Goal: Task Accomplishment & Management: Use online tool/utility

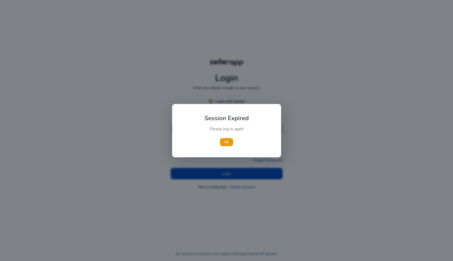
click at [223, 106] on div "Session Expired Please log in again OK" at bounding box center [226, 130] width 109 height 53
click at [222, 143] on span "button" at bounding box center [226, 142] width 13 height 12
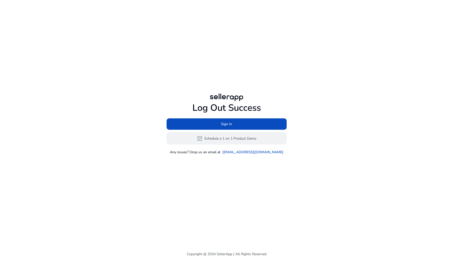
click at [225, 132] on button "event_available Schedule a 1 on 1 Product Demo" at bounding box center [227, 138] width 120 height 12
click at [232, 116] on div "Log Out Success Sign In event_available Schedule a 1 on 1 Product Demo Any issu…" at bounding box center [227, 128] width 120 height 52
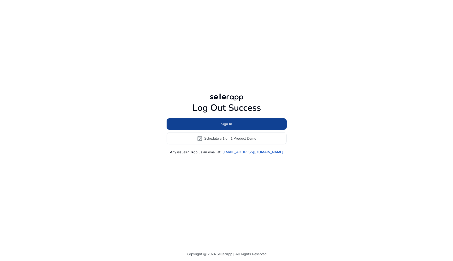
click at [232, 120] on span at bounding box center [227, 124] width 120 height 12
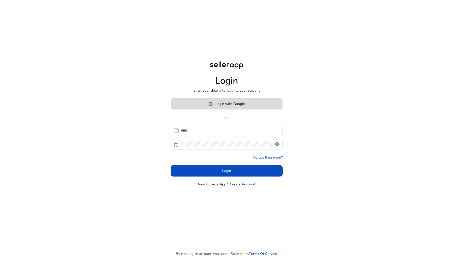
click at [244, 103] on span "Login with Google" at bounding box center [230, 103] width 29 height 5
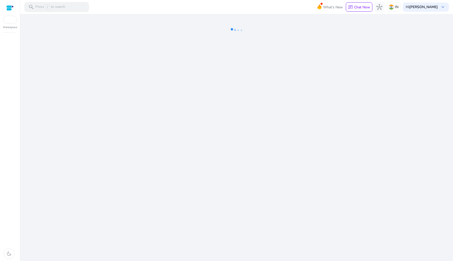
click at [341, 38] on ng-lottie at bounding box center [236, 30] width 429 height 33
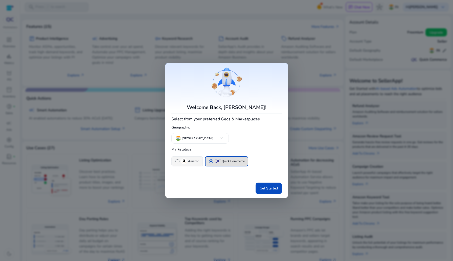
click at [198, 162] on p "Amazon" at bounding box center [193, 161] width 11 height 5
click at [263, 187] on span "Get Started" at bounding box center [269, 188] width 18 height 5
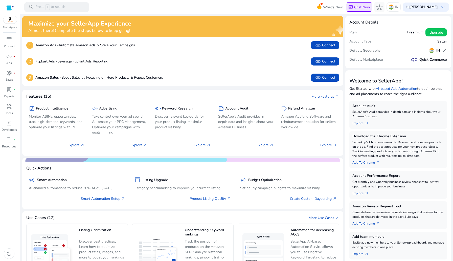
click at [357, 11] on div "chat Chat Now" at bounding box center [359, 7] width 22 height 8
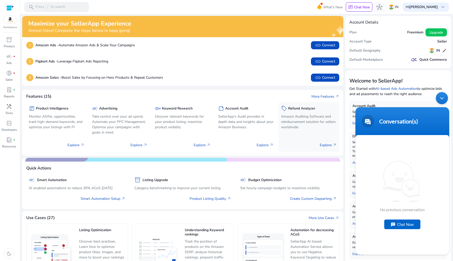
click at [306, 113] on div "sell Refund Analyzer Amazon Auditing Software and reimbursement solution for se…" at bounding box center [309, 118] width 56 height 27
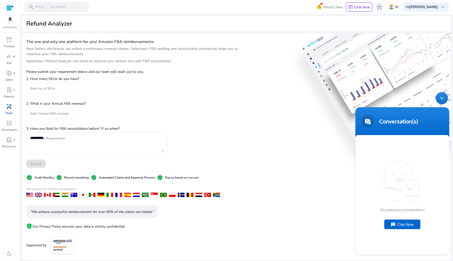
click at [445, 98] on div "Minimize live chat window" at bounding box center [442, 98] width 12 height 12
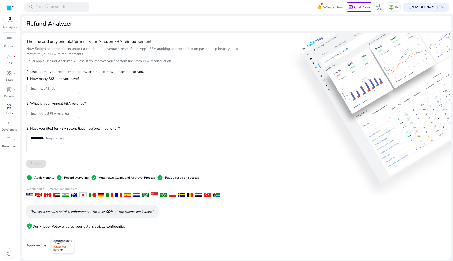
click at [8, 8] on div at bounding box center [10, 8] width 8 height 6
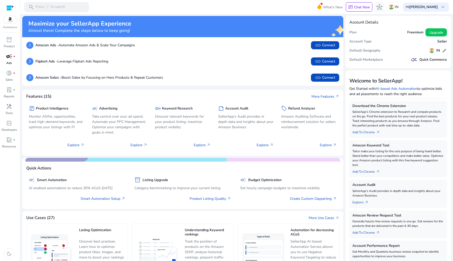
click at [11, 60] on link "campaign fiber_manual_record Ads" at bounding box center [9, 60] width 18 height 17
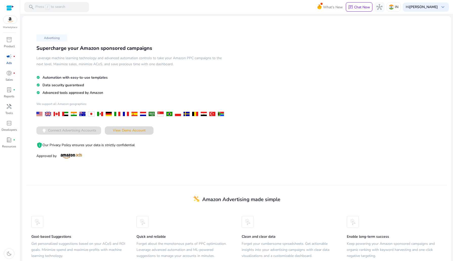
click at [124, 126] on span at bounding box center [129, 130] width 48 height 12
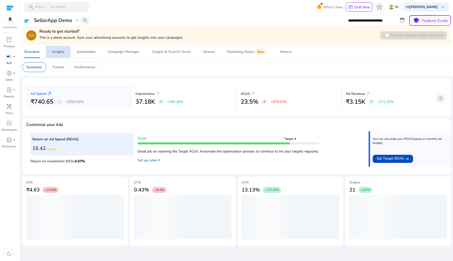
click at [60, 53] on div "Insights" at bounding box center [58, 52] width 13 height 4
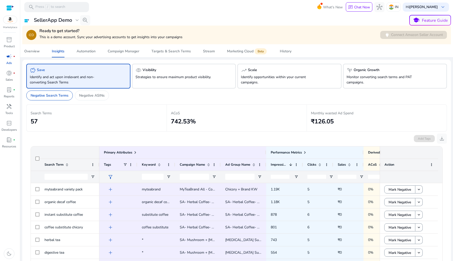
scroll to position [0, 0]
click at [156, 55] on span "Targets & Search Terms" at bounding box center [171, 51] width 39 height 12
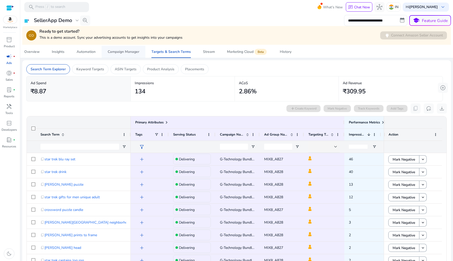
click at [120, 56] on span "Campaign Manager" at bounding box center [124, 52] width 32 height 12
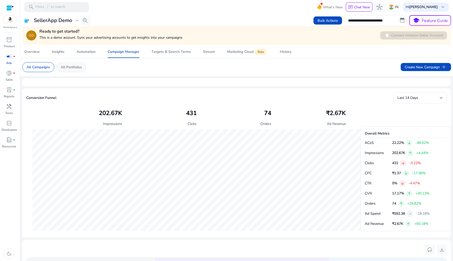
click at [71, 68] on p "All Portfolios" at bounding box center [71, 67] width 21 height 5
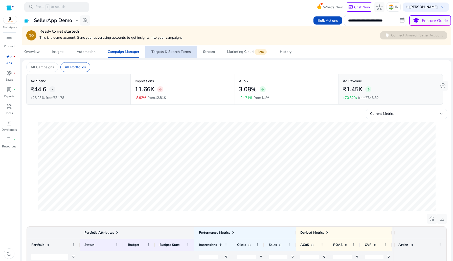
click at [183, 55] on span "Targets & Search Terms" at bounding box center [171, 52] width 39 height 12
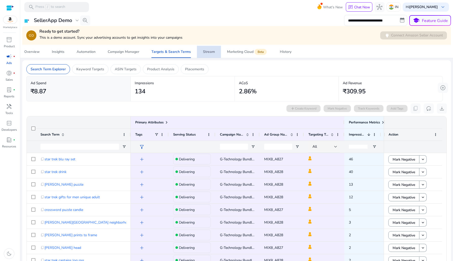
click at [209, 55] on span "Stream" at bounding box center [209, 52] width 12 height 12
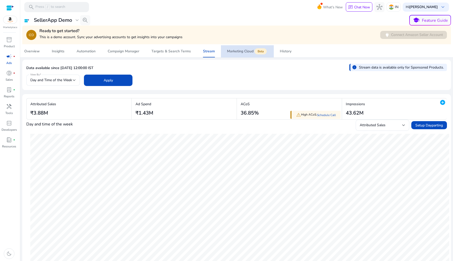
click at [230, 50] on div "Marketing Cloud Beta" at bounding box center [247, 51] width 41 height 4
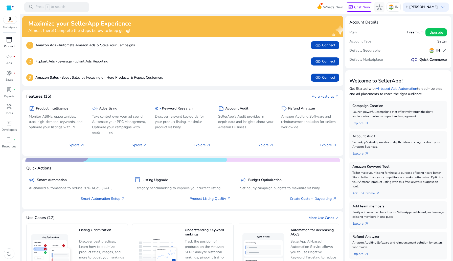
click at [7, 46] on p "Product" at bounding box center [9, 46] width 11 height 5
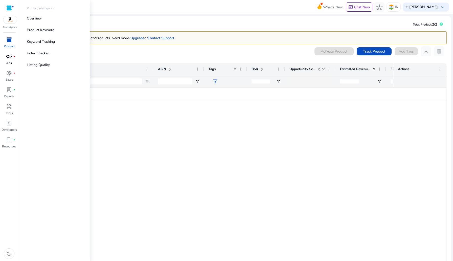
click at [13, 57] on span "fiber_manual_record" at bounding box center [14, 56] width 2 height 2
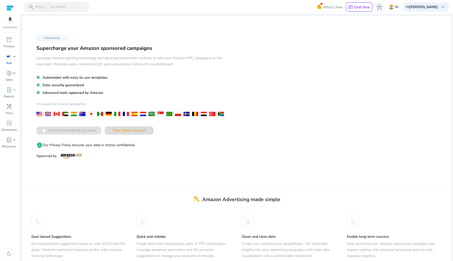
click at [130, 130] on span "View Demo Account" at bounding box center [129, 130] width 33 height 5
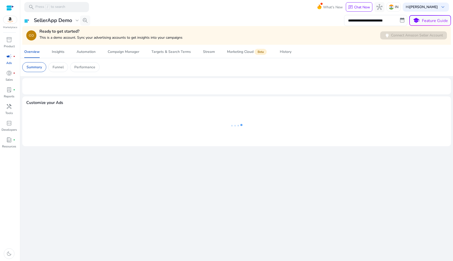
click at [110, 31] on h4 "Ready to get started?" at bounding box center [110, 31] width 143 height 5
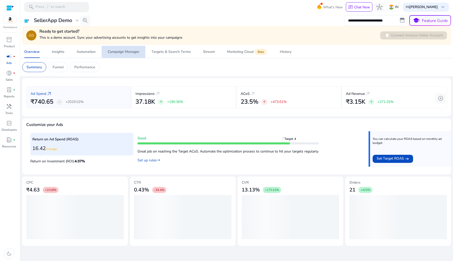
click at [110, 47] on span "Campaign Manager" at bounding box center [124, 52] width 32 height 12
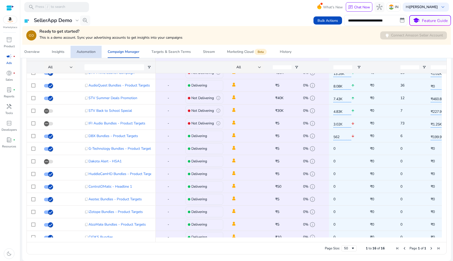
click at [83, 53] on div "Automation" at bounding box center [86, 52] width 19 height 4
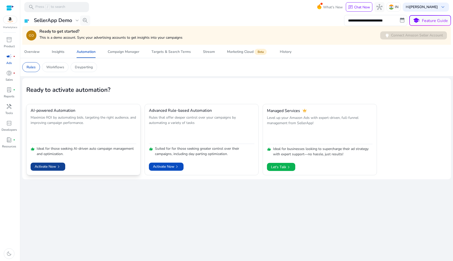
click at [48, 166] on span "Activate Now chevron_right" at bounding box center [48, 166] width 27 height 5
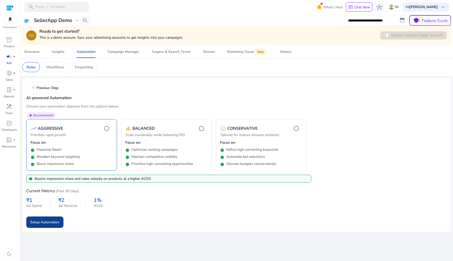
click at [50, 221] on span "Setup Automation" at bounding box center [44, 222] width 29 height 5
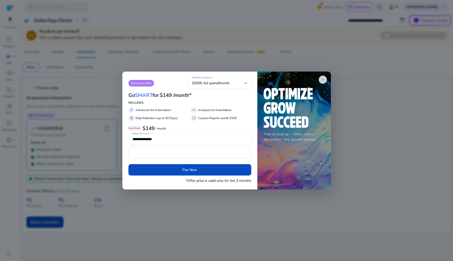
click at [83, 143] on div at bounding box center [226, 130] width 453 height 261
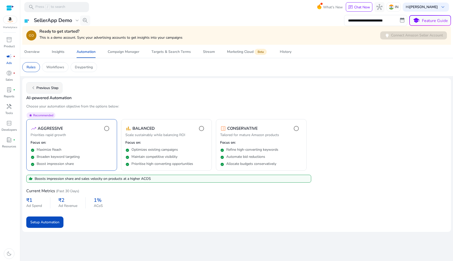
click at [44, 91] on span "chevron_left Previous Step" at bounding box center [44, 88] width 28 height 6
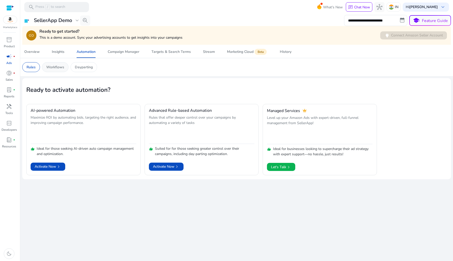
click at [62, 68] on p "Workflows" at bounding box center [55, 67] width 18 height 5
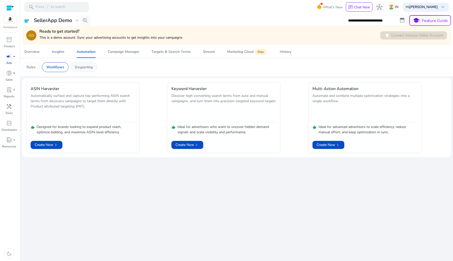
click at [86, 68] on p "Dayparting" at bounding box center [84, 67] width 18 height 5
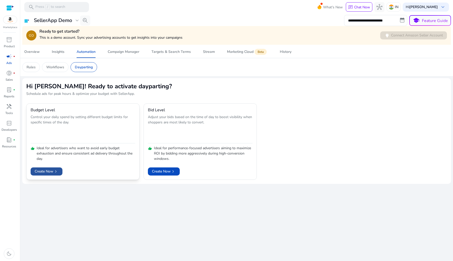
click at [45, 172] on span "Create Now chevron_right" at bounding box center [47, 171] width 24 height 5
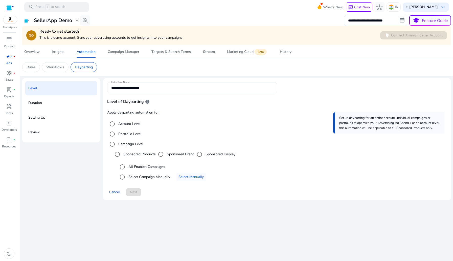
click at [138, 189] on div "Cancel Next" at bounding box center [277, 190] width 340 height 12
click at [134, 160] on div "Account Level Portfolio Level Campaign Level Sponsored Products Sponsored Brand…" at bounding box center [277, 150] width 340 height 63
click at [134, 162] on div "All Enabled Campaigns" at bounding box center [141, 167] width 48 height 10
click at [133, 166] on label "All Enabled Campaigns" at bounding box center [147, 166] width 38 height 5
click at [134, 192] on span "Next" at bounding box center [133, 191] width 7 height 5
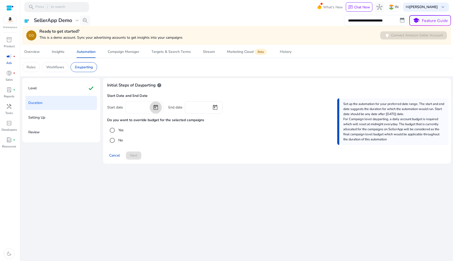
click at [151, 109] on span "Open calendar" at bounding box center [156, 107] width 12 height 12
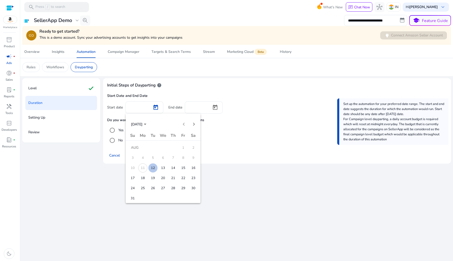
click at [156, 167] on span "12" at bounding box center [153, 167] width 9 height 9
type input "*********"
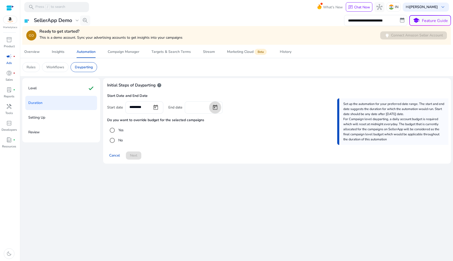
click at [212, 108] on span "Open calendar" at bounding box center [215, 107] width 12 height 12
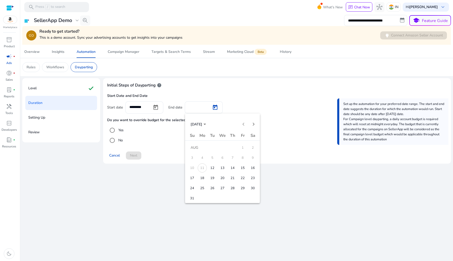
click at [216, 182] on button "19" at bounding box center [212, 178] width 10 height 10
type input "*********"
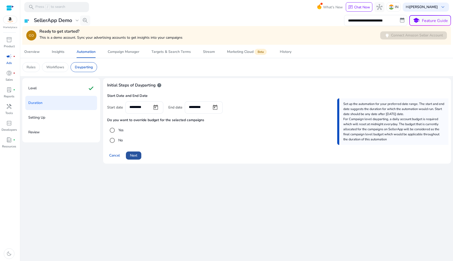
click at [139, 152] on span at bounding box center [133, 156] width 15 height 12
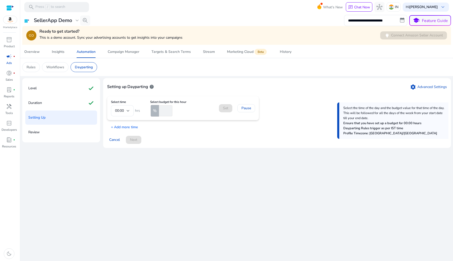
click at [161, 114] on input "number" at bounding box center [165, 110] width 14 height 11
type input "**"
click at [226, 105] on span at bounding box center [225, 108] width 13 height 12
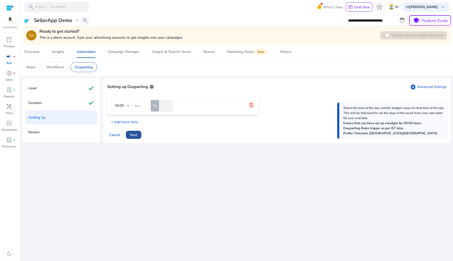
click at [136, 134] on span "Next" at bounding box center [133, 134] width 7 height 5
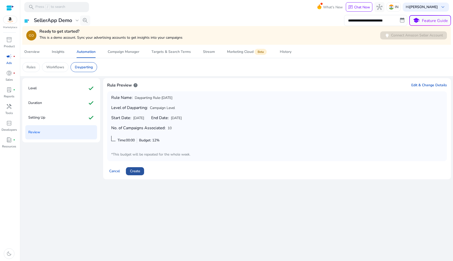
click at [135, 173] on span "Create" at bounding box center [135, 171] width 10 height 5
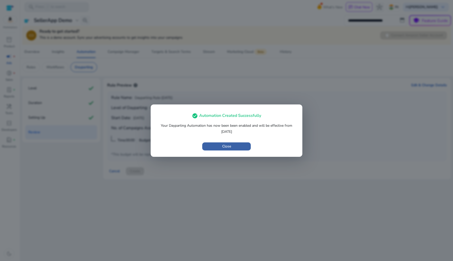
click at [214, 146] on span "button" at bounding box center [226, 146] width 49 height 12
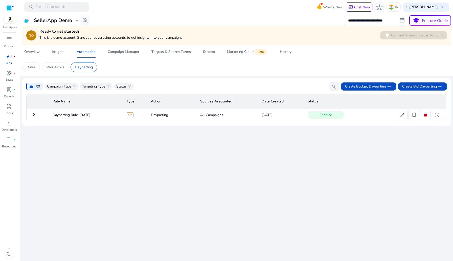
click at [34, 115] on mat-icon "keyboard_arrow_right" at bounding box center [34, 114] width 6 height 6
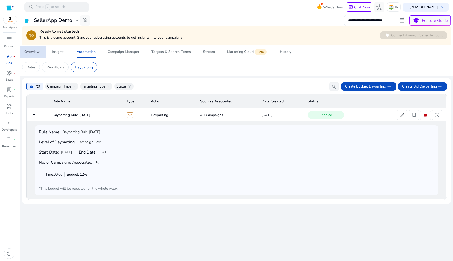
click at [34, 49] on span "Overview" at bounding box center [31, 52] width 15 height 12
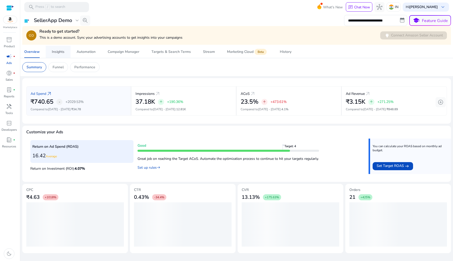
click at [61, 55] on span "Insights" at bounding box center [58, 52] width 13 height 12
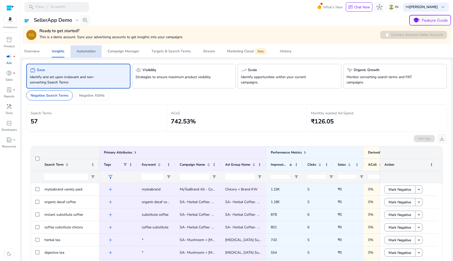
click at [81, 52] on div "Automation" at bounding box center [86, 52] width 19 height 4
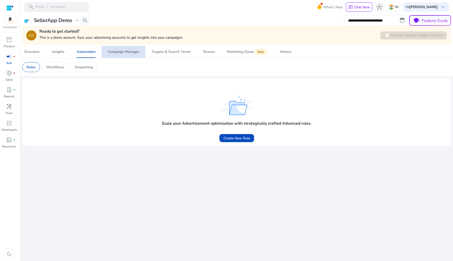
click at [123, 46] on span "Campaign Manager" at bounding box center [124, 52] width 32 height 12
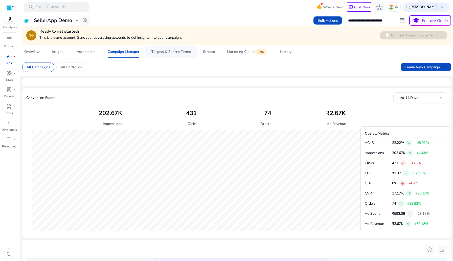
click at [162, 56] on span "Targets & Search Terms" at bounding box center [171, 52] width 39 height 12
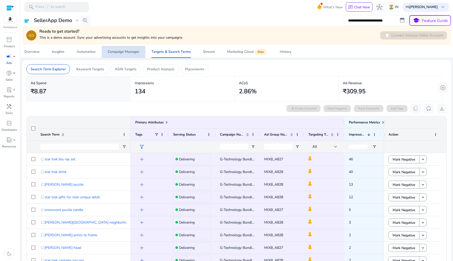
click at [129, 49] on span "Campaign Manager" at bounding box center [124, 52] width 32 height 12
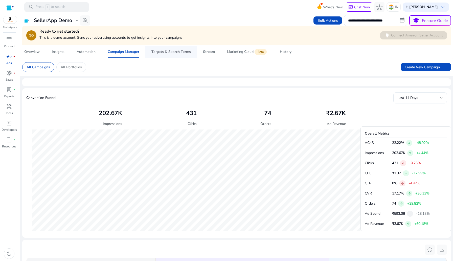
click at [176, 49] on span "Targets & Search Terms" at bounding box center [171, 52] width 39 height 12
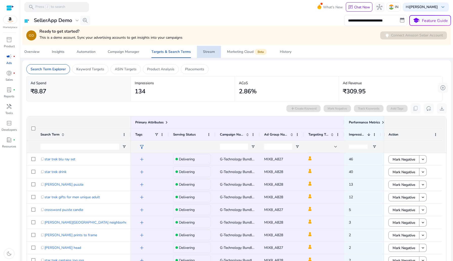
click at [201, 50] on link "Stream" at bounding box center [209, 52] width 24 height 12
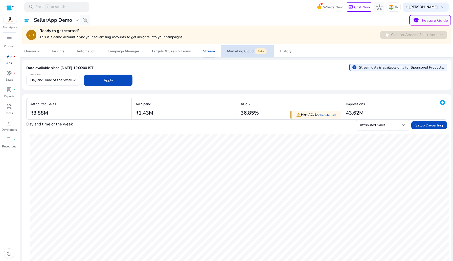
click at [242, 55] on span "Marketing Cloud Beta" at bounding box center [247, 51] width 41 height 12
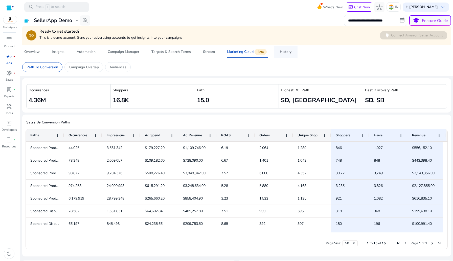
click at [281, 54] on span "History" at bounding box center [286, 52] width 12 height 12
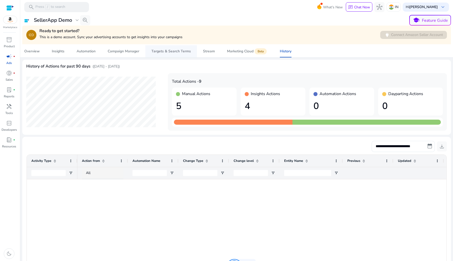
click at [176, 57] on span "Targets & Search Terms" at bounding box center [171, 51] width 39 height 12
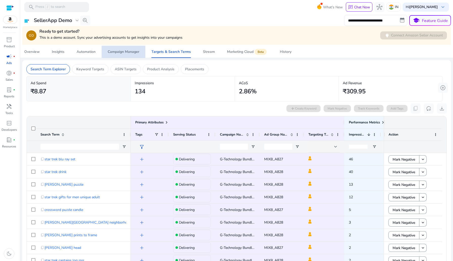
click at [127, 53] on div "Campaign Manager" at bounding box center [124, 52] width 32 height 4
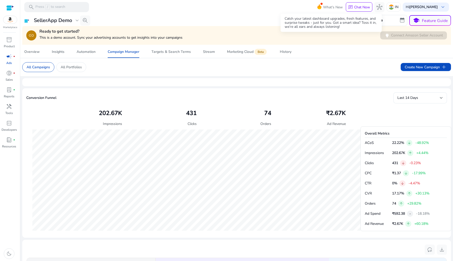
click at [326, 8] on span "What's New" at bounding box center [333, 7] width 20 height 9
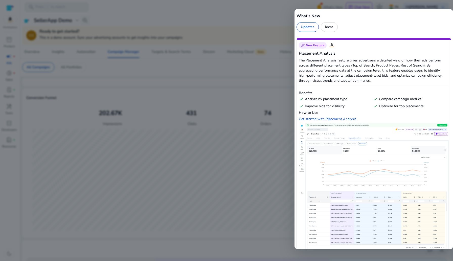
click at [330, 30] on div "Ideas" at bounding box center [329, 27] width 17 height 10
